Goal: Task Accomplishment & Management: Complete application form

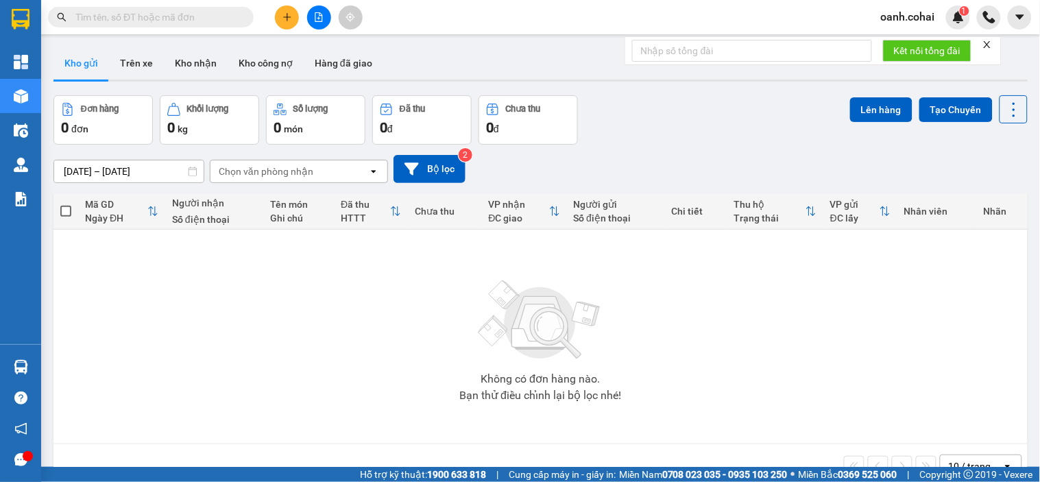
click at [286, 25] on button at bounding box center [287, 17] width 24 height 24
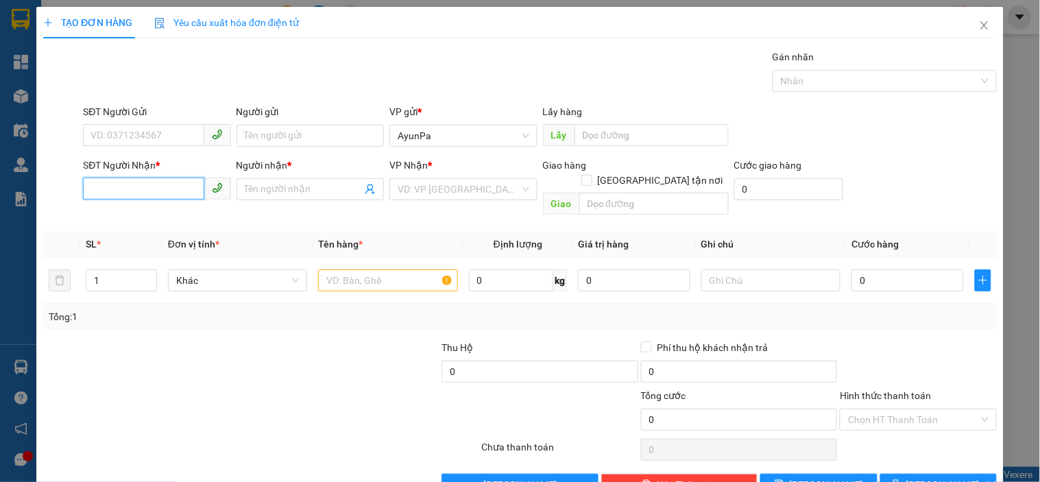
click at [166, 190] on input "SĐT Người Nhận *" at bounding box center [143, 188] width 121 height 22
type input "0978674220"
click at [162, 218] on div "0978674220 - thảo" at bounding box center [155, 216] width 130 height 15
type input "thảo"
type input "0978674220"
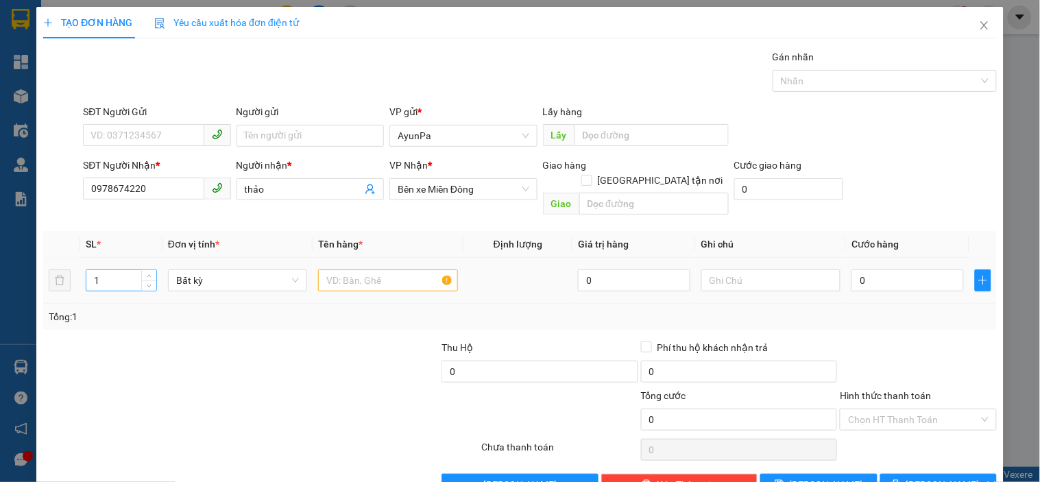
click at [132, 270] on input "1" at bounding box center [121, 280] width 70 height 21
type input "2"
click at [341, 275] on input "text" at bounding box center [387, 280] width 139 height 22
type input "1th +1bao"
click at [851, 275] on input "0" at bounding box center [907, 280] width 112 height 22
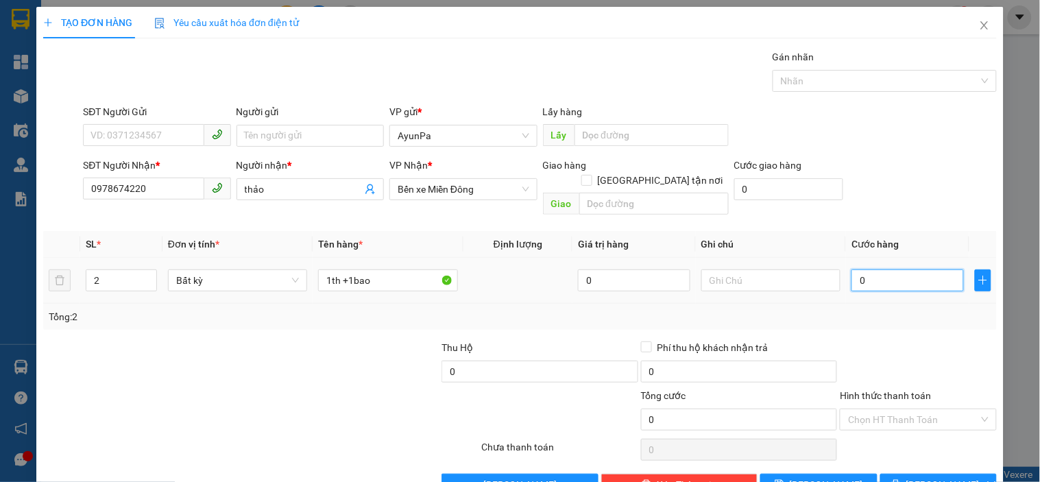
type input "1"
type input "17"
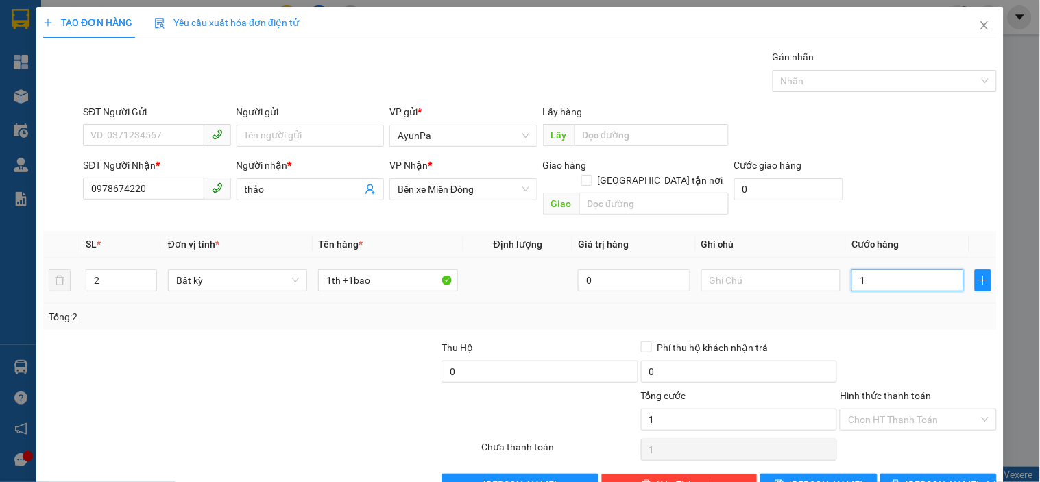
type input "17"
type input "170"
type input "170.000"
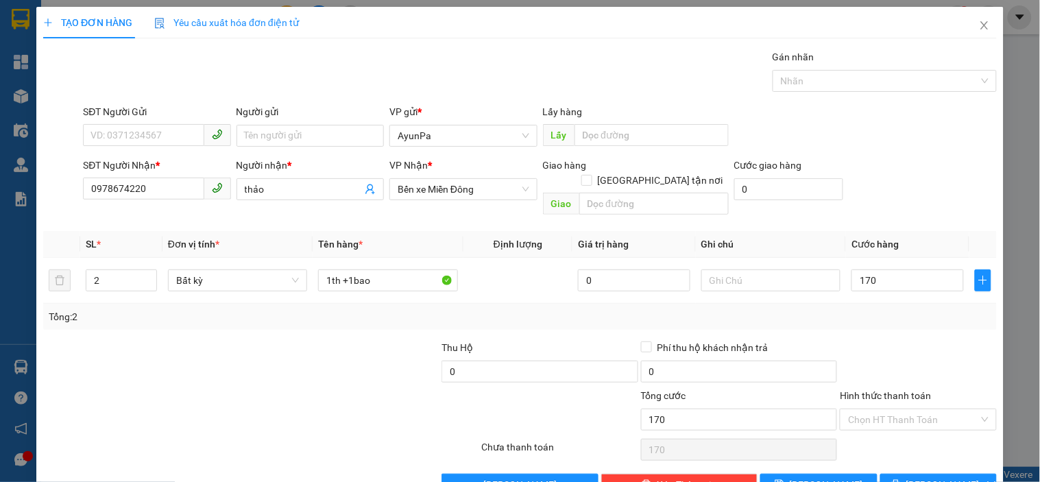
type input "170.000"
click at [898, 318] on div "Transit Pickup Surcharge Ids Transit Deliver Surcharge Ids Transit Deliver Surc…" at bounding box center [519, 272] width 953 height 446
click at [909, 409] on input "Hình thức thanh toán" at bounding box center [913, 419] width 130 height 21
click at [900, 426] on div "Tại văn phòng" at bounding box center [909, 431] width 138 height 15
type input "0"
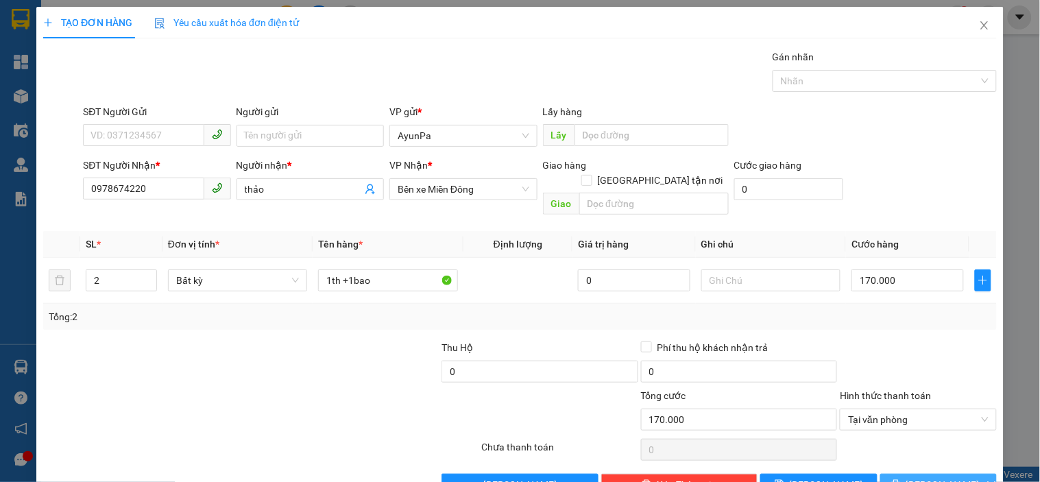
click at [892, 474] on button "[PERSON_NAME] và In" at bounding box center [938, 485] width 116 height 22
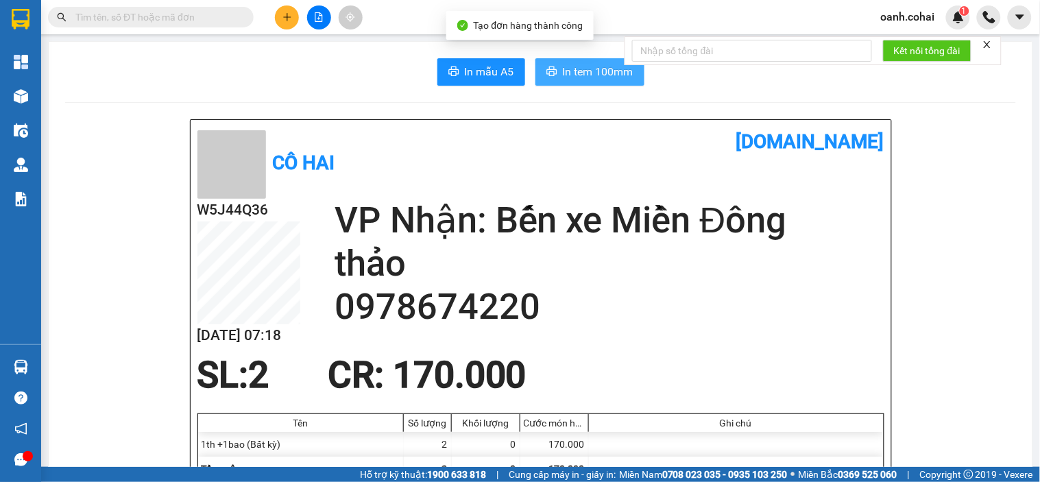
click at [610, 76] on span "In tem 100mm" at bounding box center [598, 71] width 71 height 17
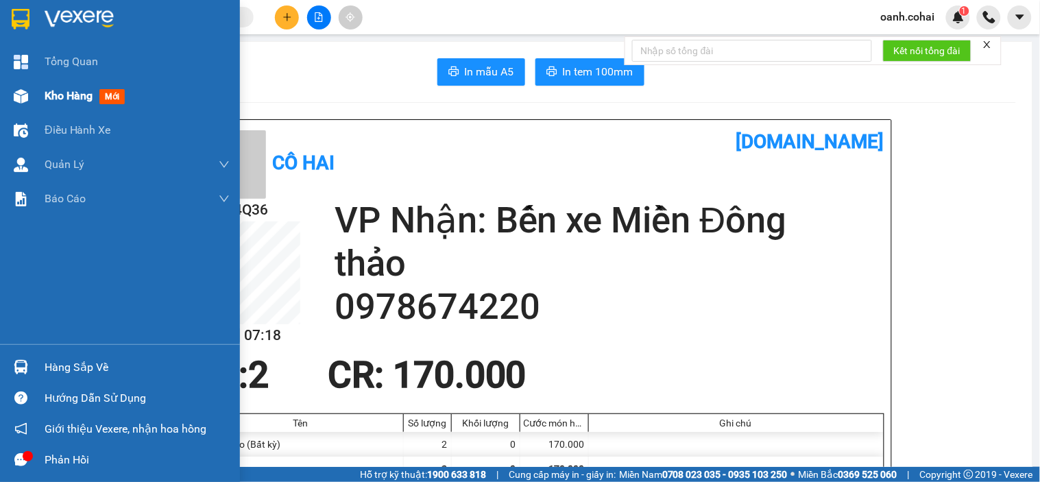
click at [65, 99] on span "Kho hàng" at bounding box center [69, 95] width 48 height 13
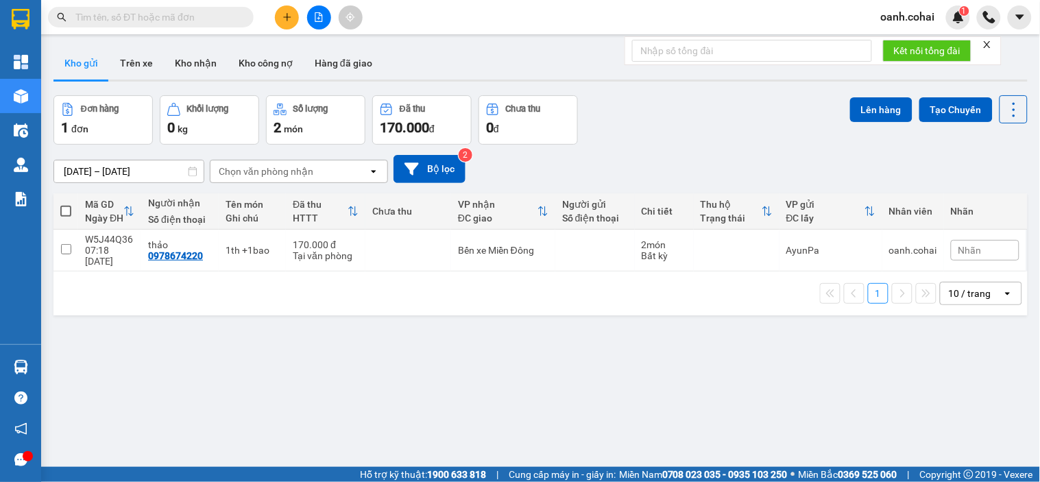
drag, startPoint x: 195, startPoint y: 63, endPoint x: 290, endPoint y: 107, distance: 104.2
click at [196, 62] on button "Kho nhận" at bounding box center [196, 63] width 64 height 33
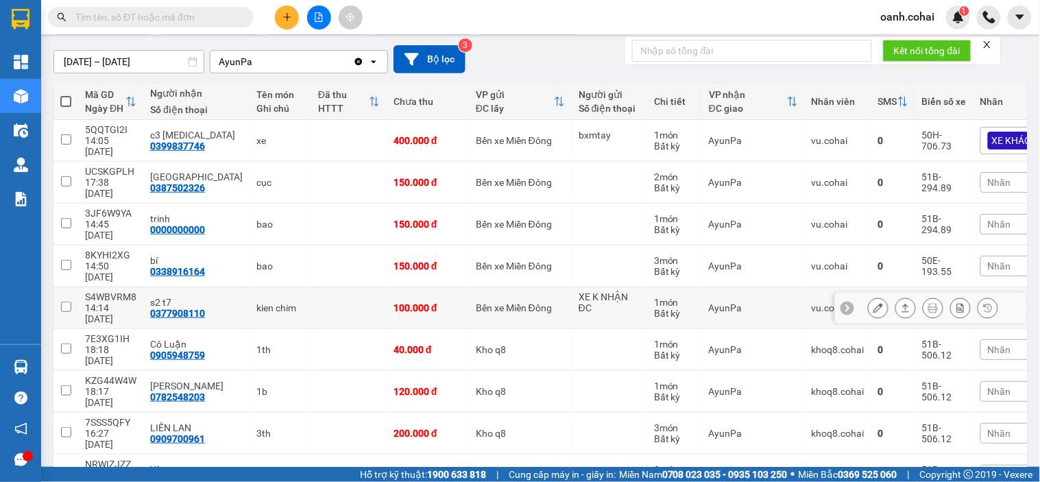
scroll to position [153, 0]
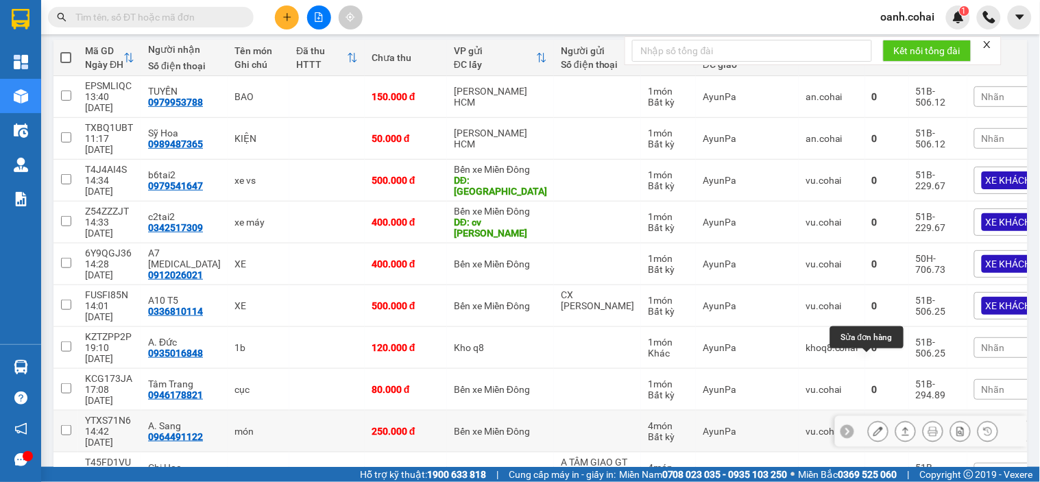
click at [873, 426] on icon at bounding box center [878, 431] width 10 height 10
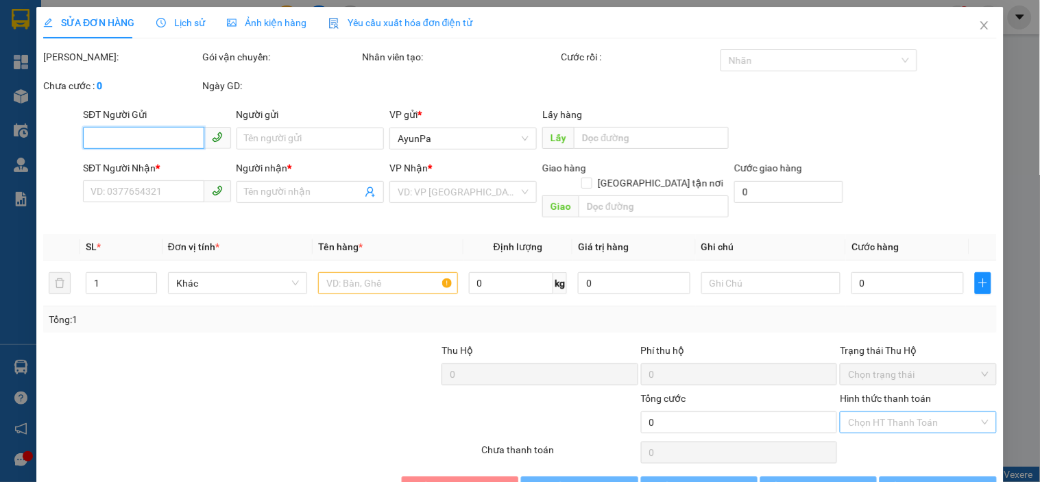
type input "0964491122"
type input "A. Sang"
type input "250.000"
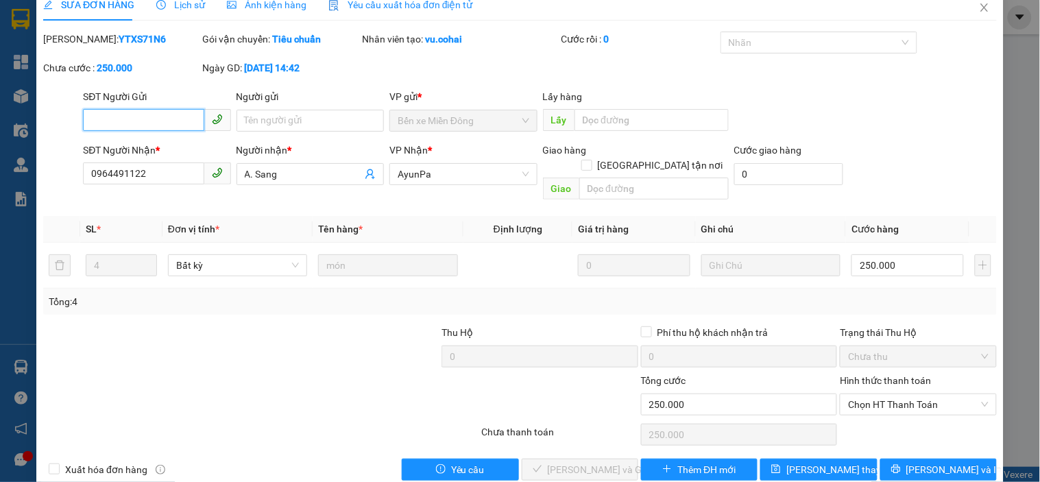
scroll to position [28, 0]
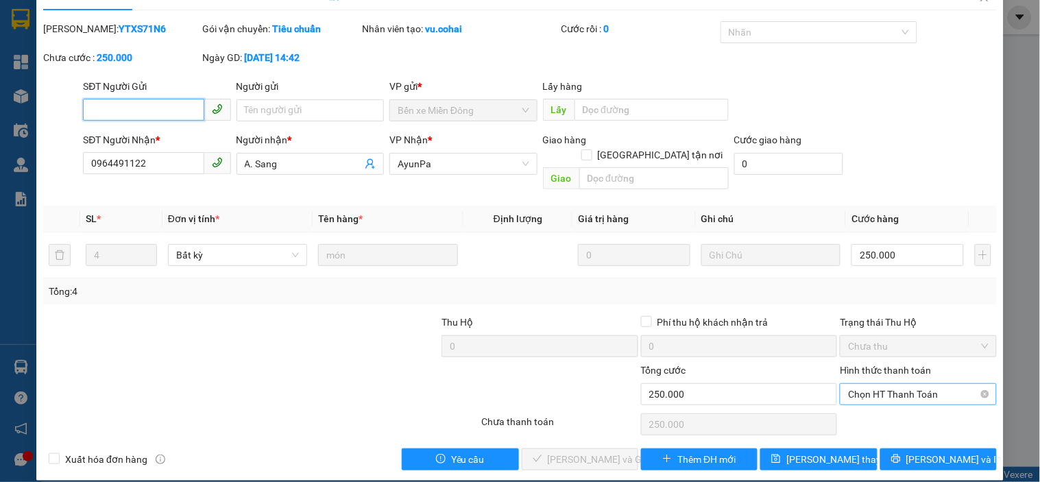
click at [915, 384] on span "Chọn HT Thanh Toán" at bounding box center [918, 394] width 140 height 21
click at [886, 400] on div "Tại văn phòng" at bounding box center [909, 406] width 138 height 15
type input "0"
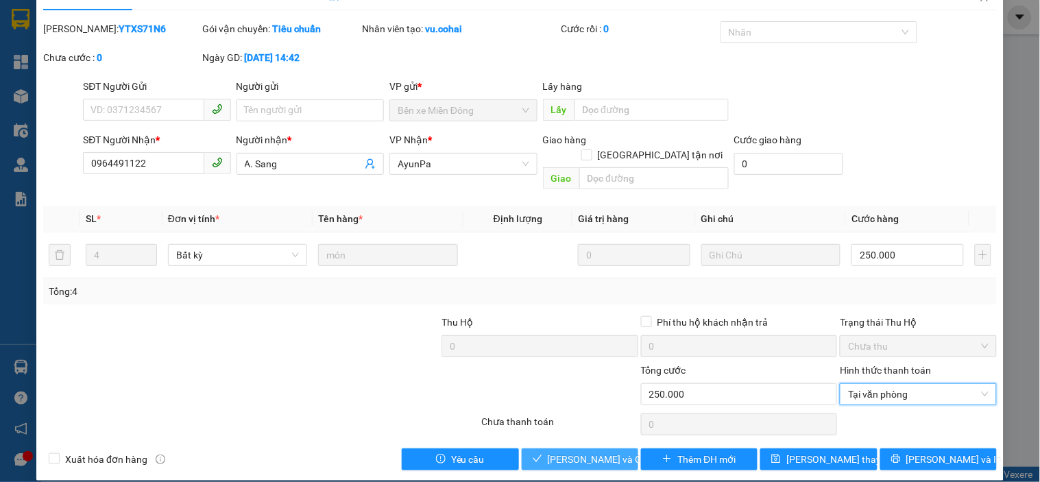
click at [593, 452] on span "[PERSON_NAME] và Giao hàng" at bounding box center [614, 459] width 132 height 15
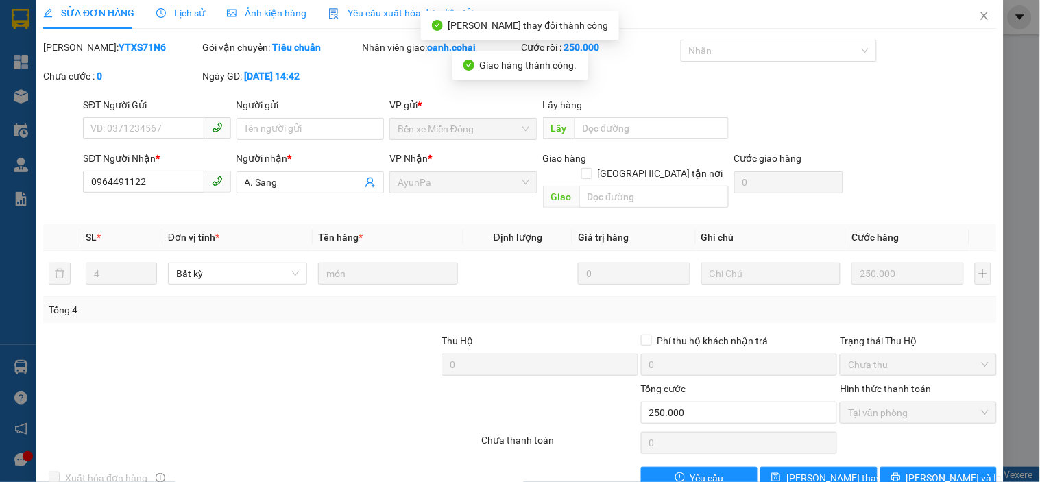
scroll to position [0, 0]
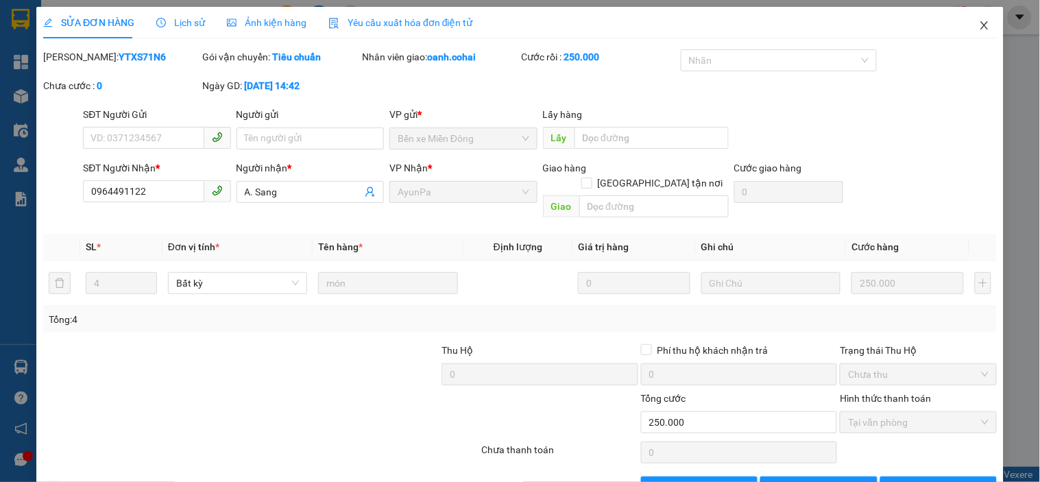
click at [979, 28] on icon "close" at bounding box center [984, 25] width 11 height 11
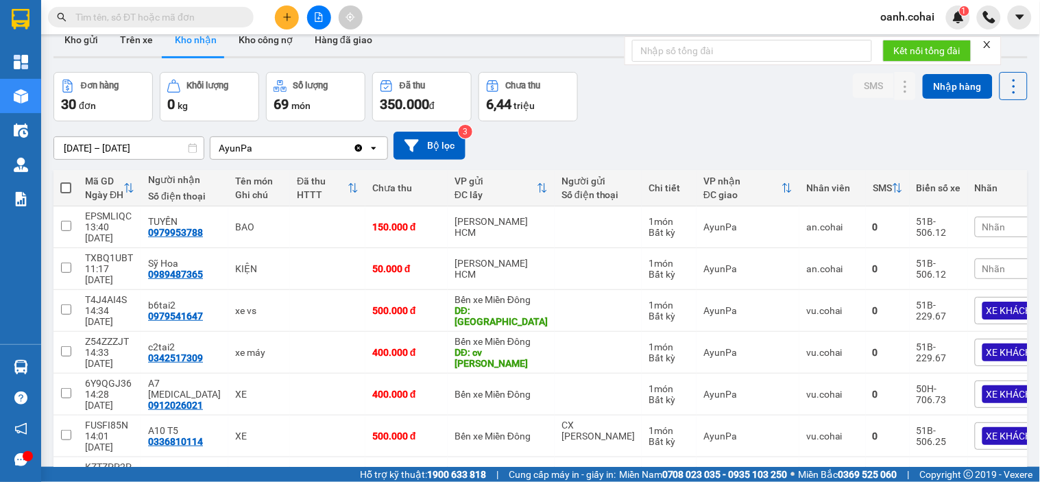
scroll to position [21, 0]
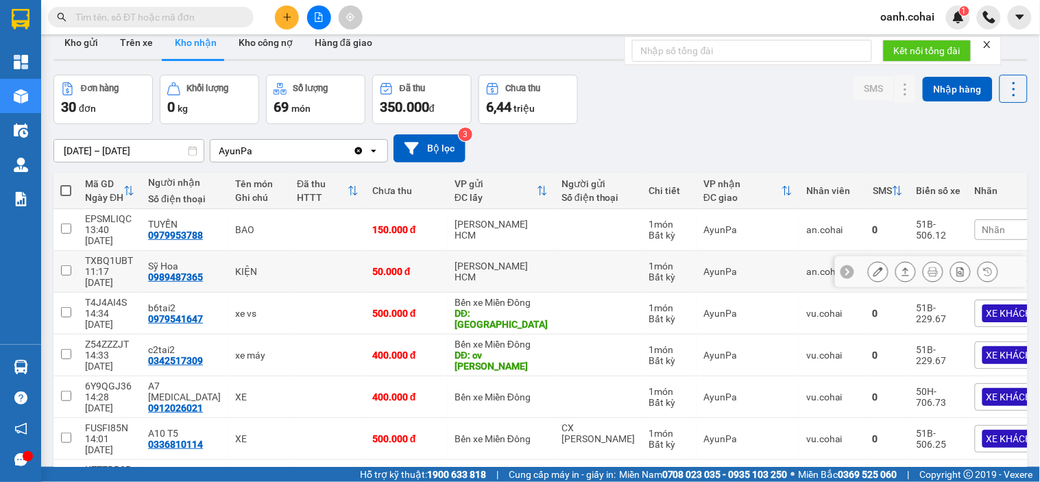
click at [873, 267] on icon at bounding box center [878, 272] width 10 height 10
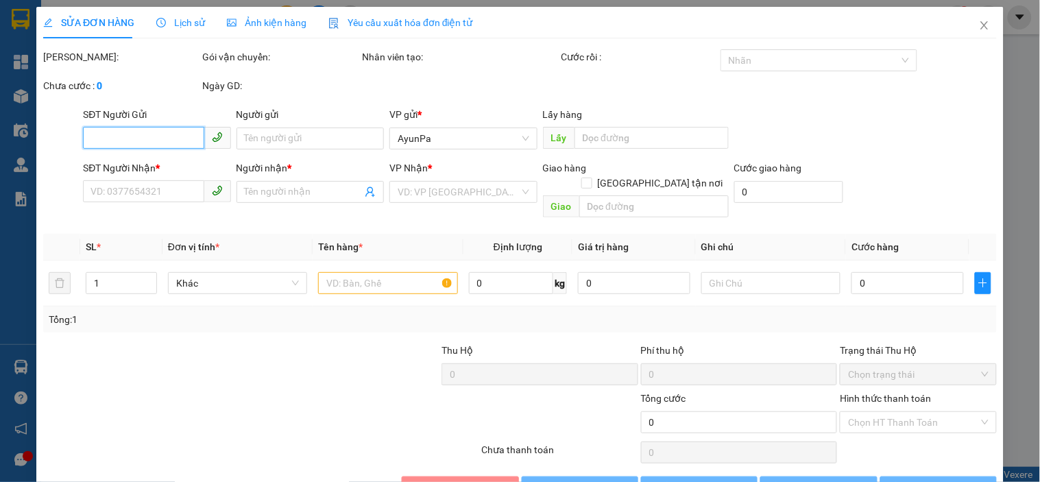
type input "0989487365"
type input "Sỹ Hoa"
type input "50.000"
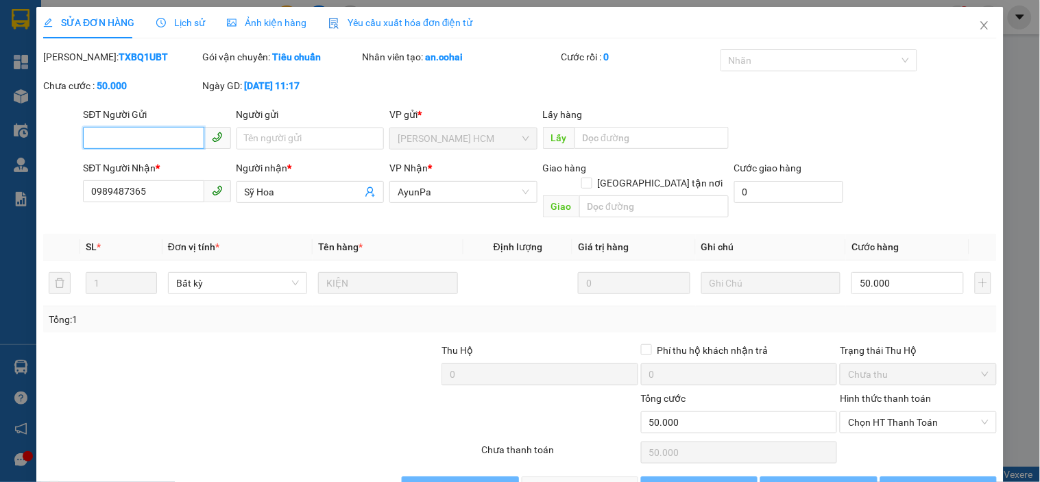
scroll to position [28, 0]
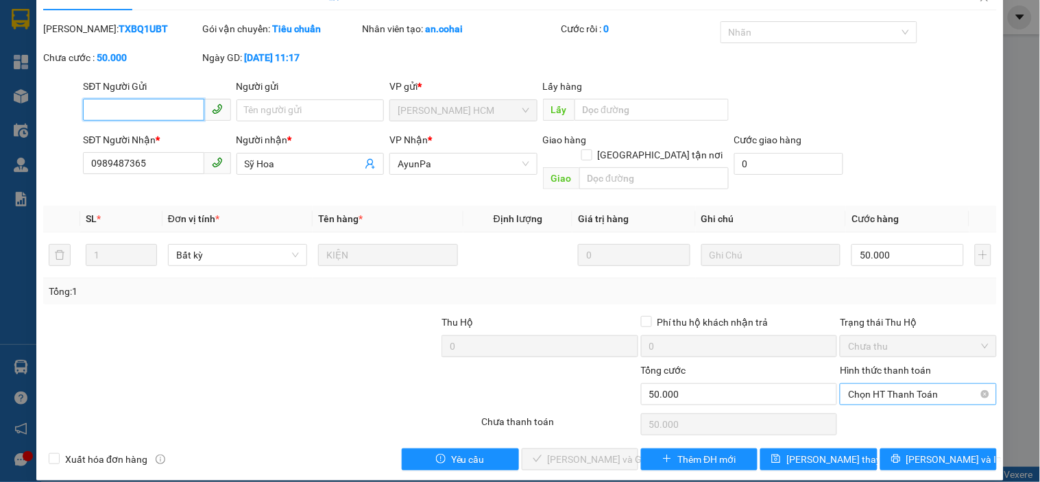
click at [887, 384] on span "Chọn HT Thanh Toán" at bounding box center [918, 394] width 140 height 21
drag, startPoint x: 882, startPoint y: 402, endPoint x: 868, endPoint y: 408, distance: 15.0
click at [881, 402] on div "Tại văn phòng" at bounding box center [909, 406] width 138 height 15
type input "0"
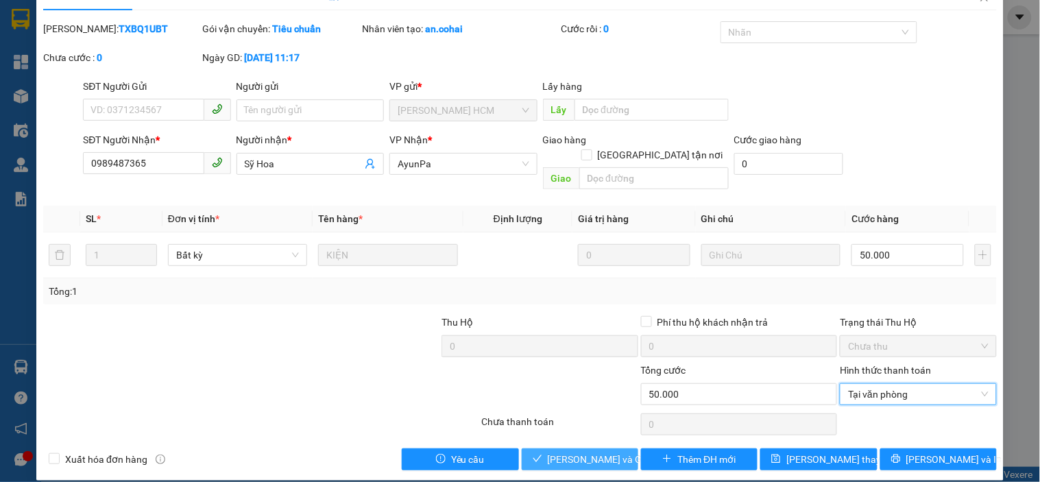
click at [587, 452] on span "[PERSON_NAME] và Giao hàng" at bounding box center [614, 459] width 132 height 15
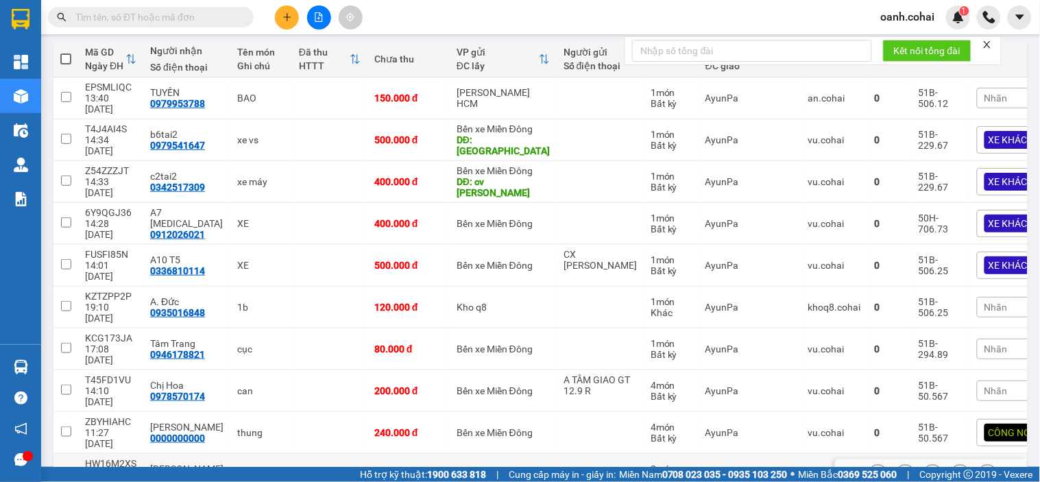
scroll to position [173, 0]
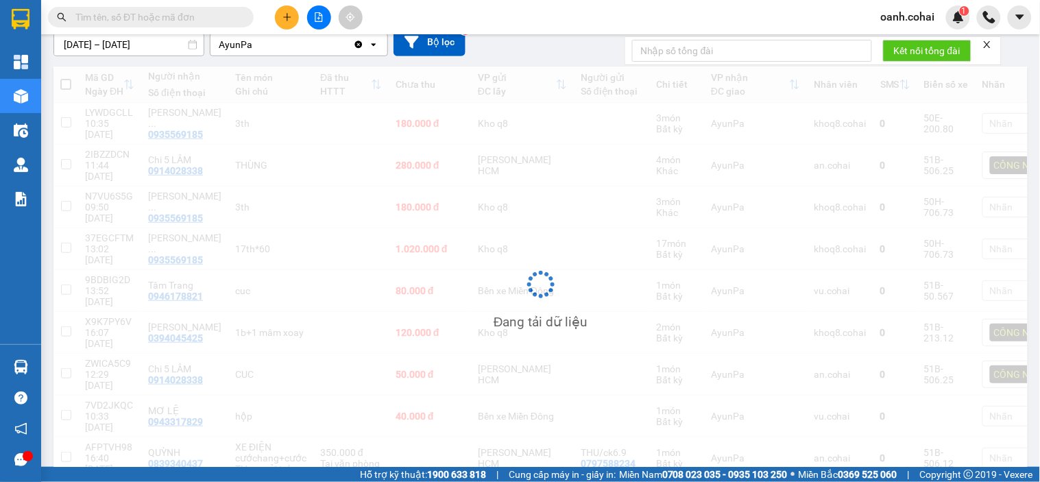
scroll to position [126, 0]
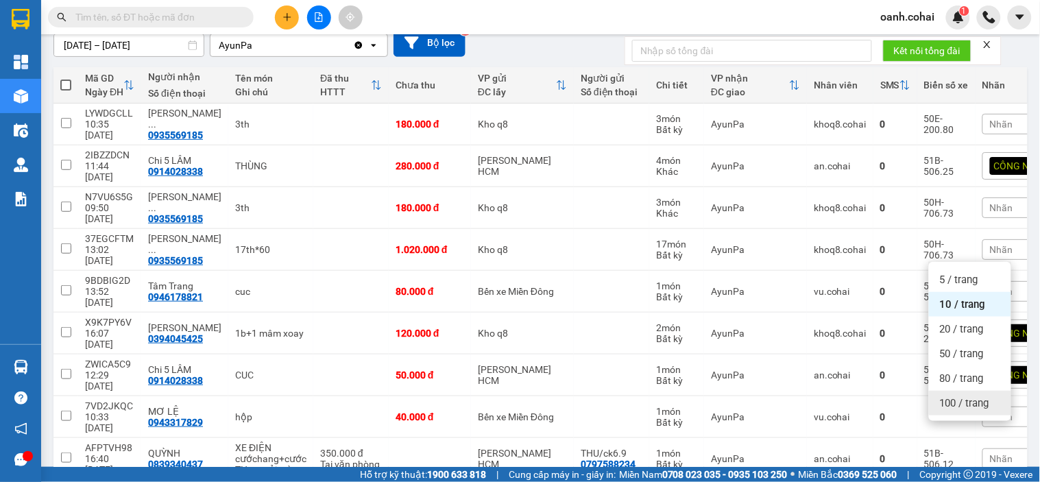
click at [950, 405] on span "100 / trang" at bounding box center [963, 403] width 49 height 14
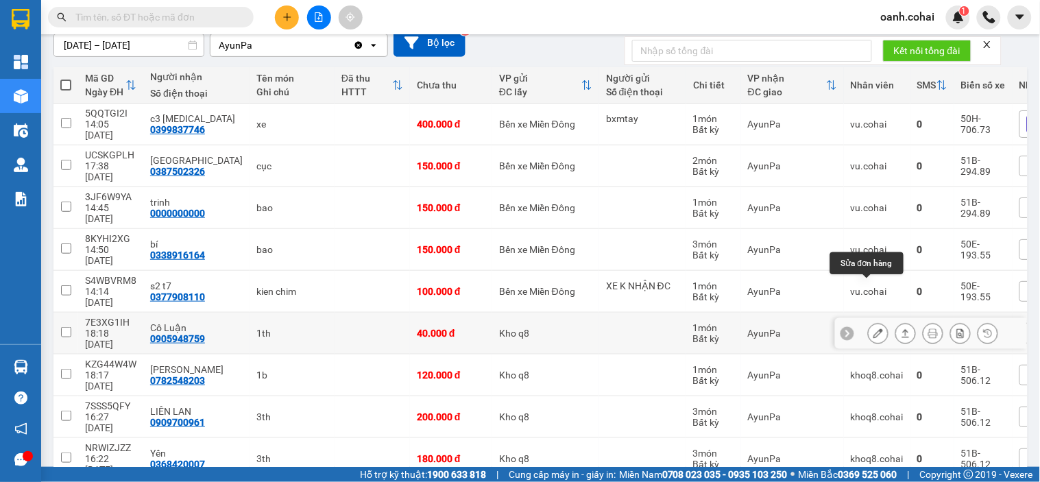
click at [873, 328] on icon at bounding box center [878, 333] width 10 height 10
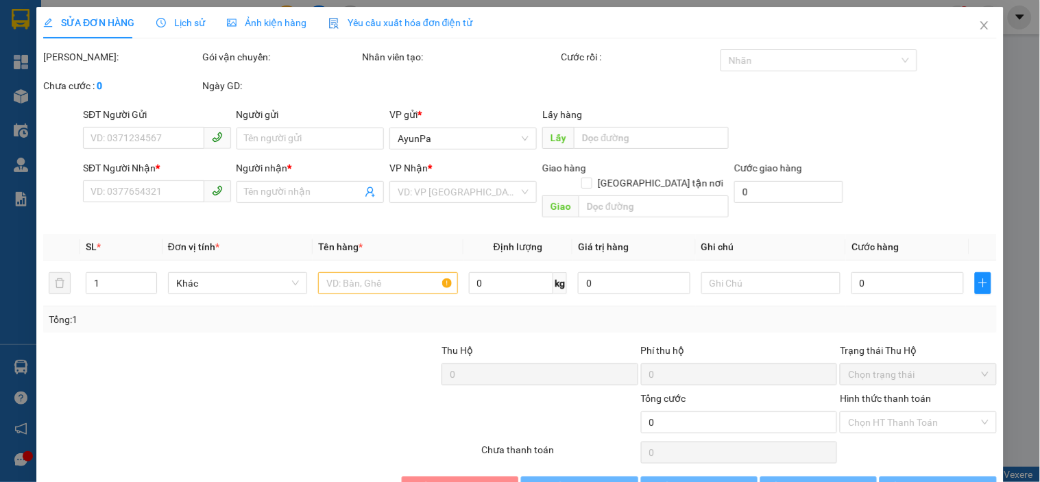
type input "0905948759"
type input "Cô Luận"
type input "40.000"
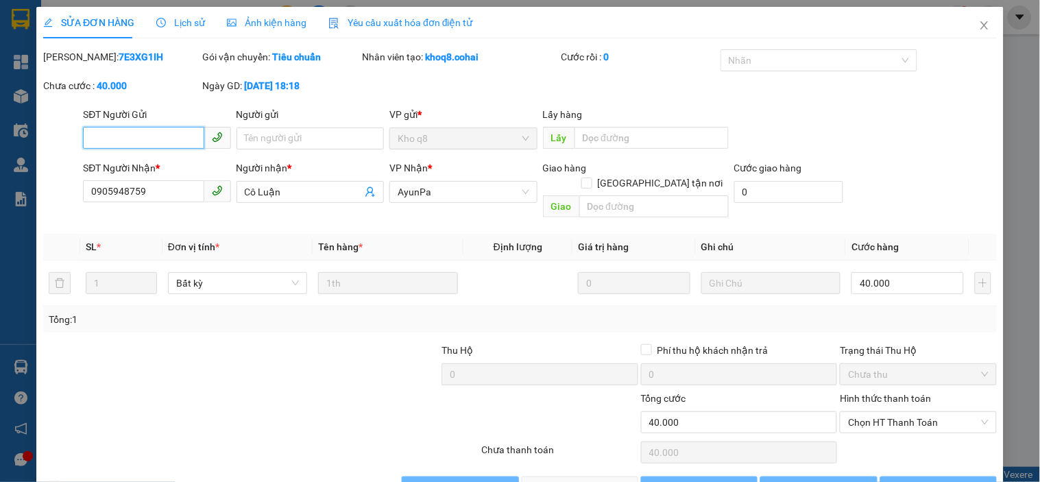
scroll to position [17, 0]
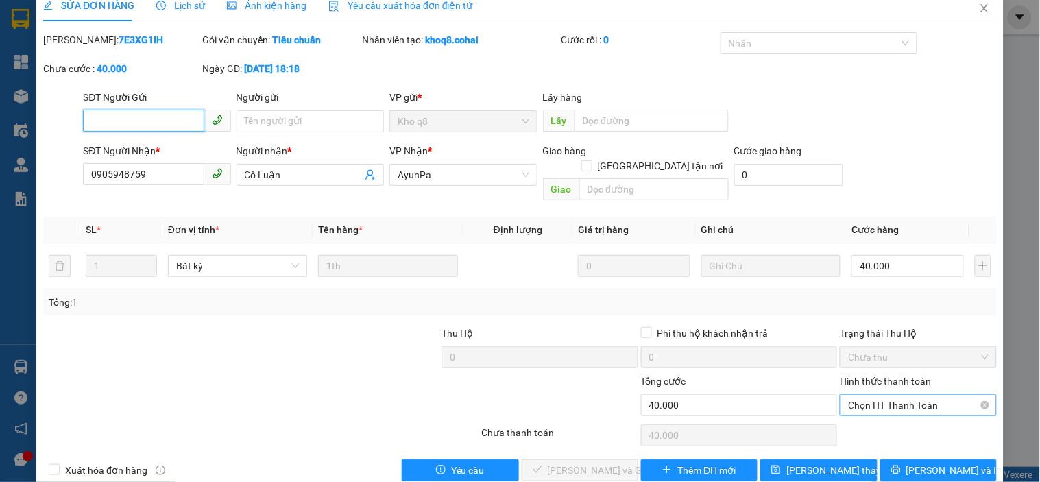
click at [878, 395] on span "Chọn HT Thanh Toán" at bounding box center [918, 405] width 140 height 21
click at [877, 419] on div "Tại văn phòng" at bounding box center [909, 417] width 138 height 15
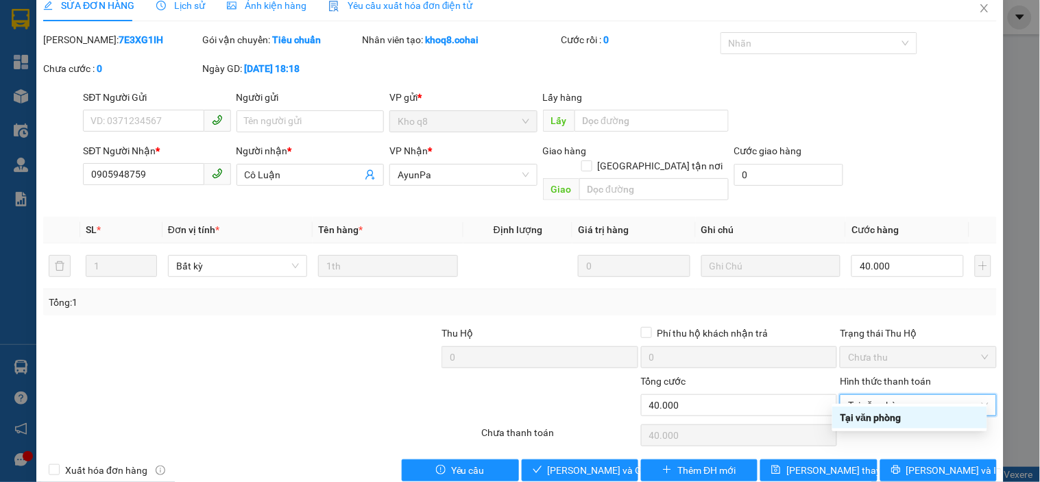
type input "0"
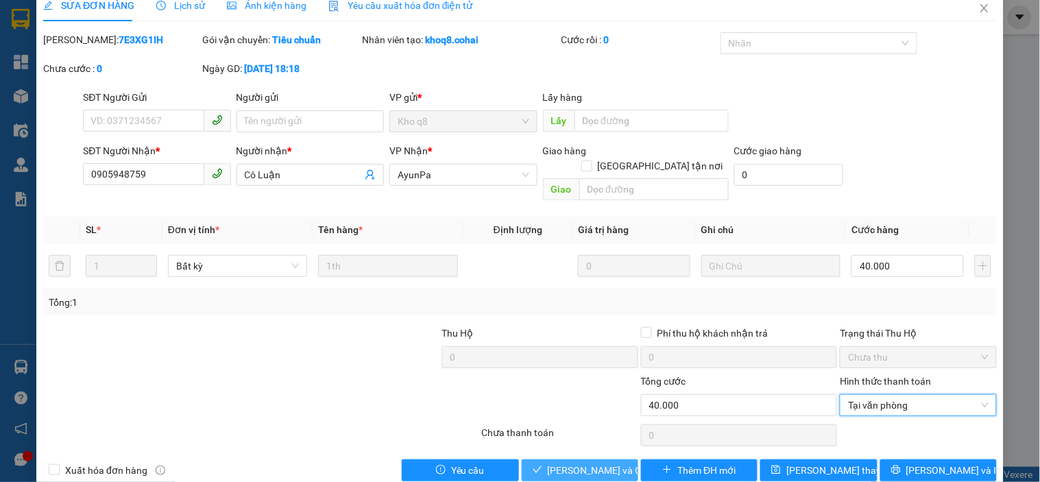
click at [617, 463] on span "[PERSON_NAME] và Giao hàng" at bounding box center [614, 470] width 132 height 15
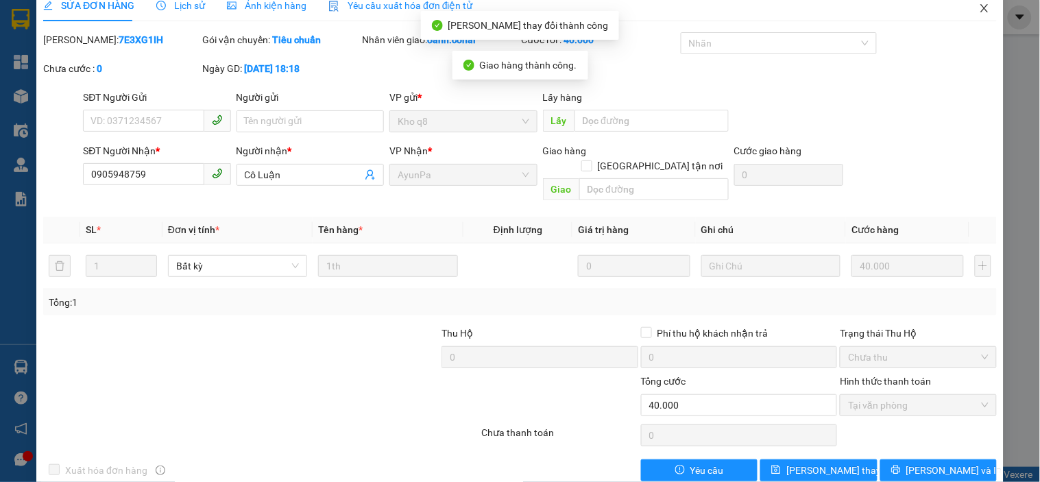
click at [979, 8] on icon "close" at bounding box center [984, 8] width 11 height 11
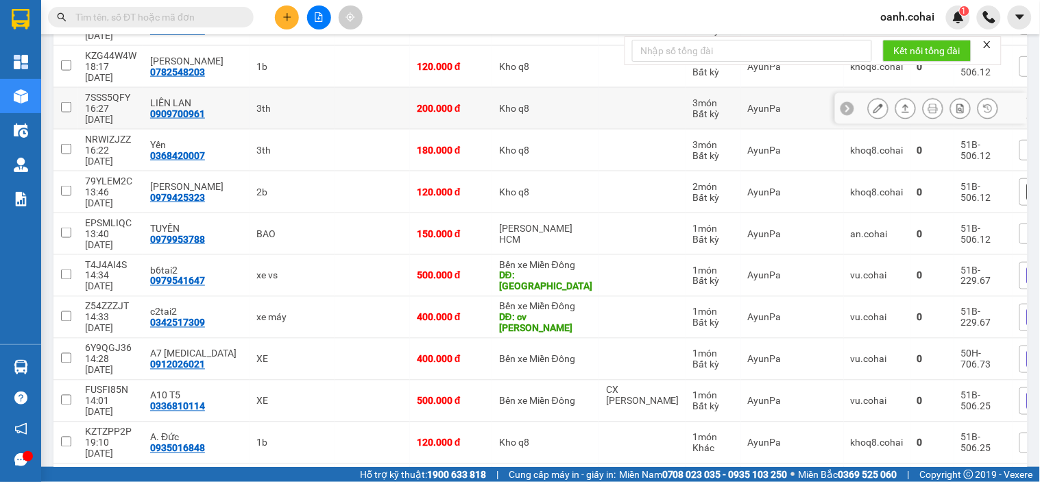
scroll to position [391, 0]
